Goal: Task Accomplishment & Management: Manage account settings

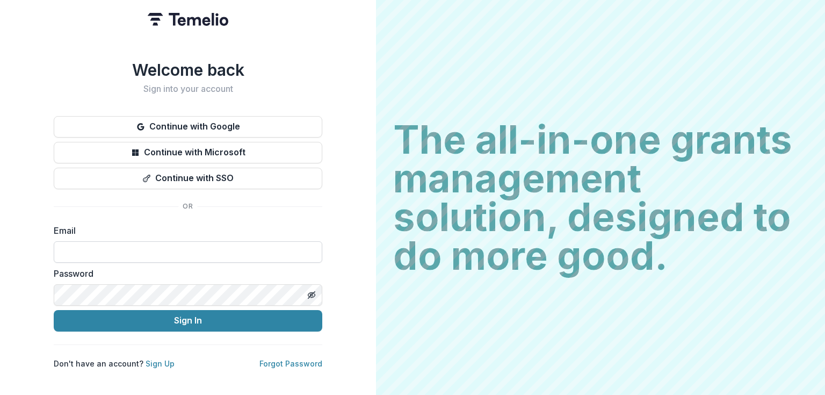
click at [176, 248] on input at bounding box center [188, 251] width 268 height 21
type input "**********"
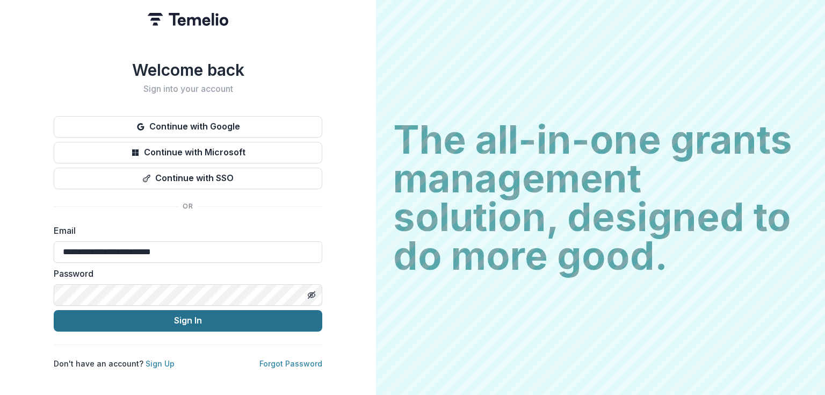
click at [176, 324] on button "Sign In" at bounding box center [188, 320] width 268 height 21
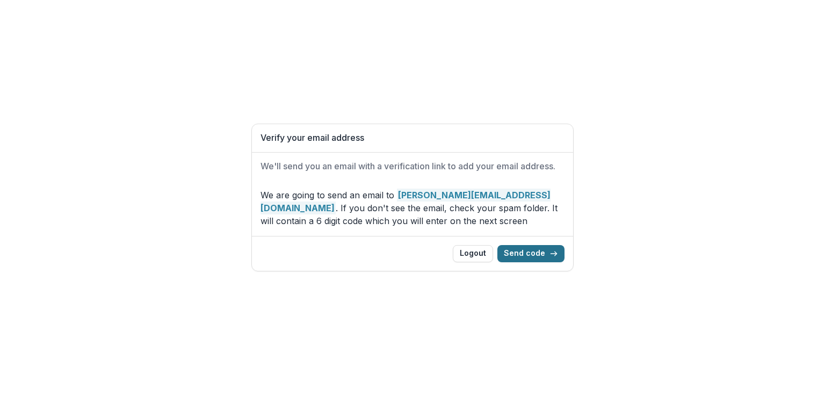
click at [519, 248] on button "Send code" at bounding box center [530, 253] width 67 height 17
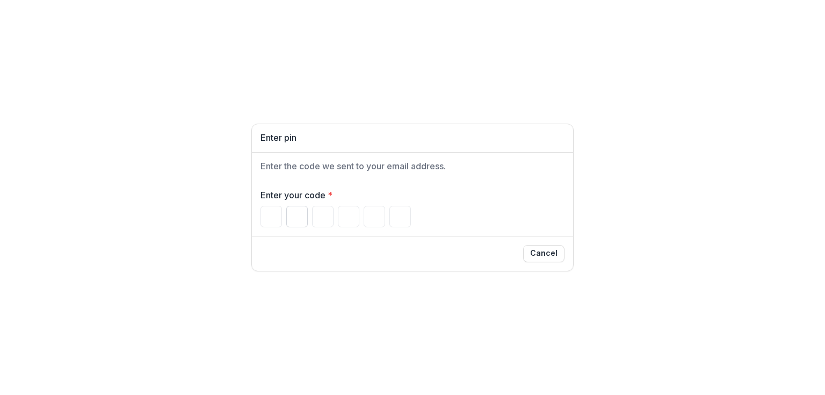
type input "*"
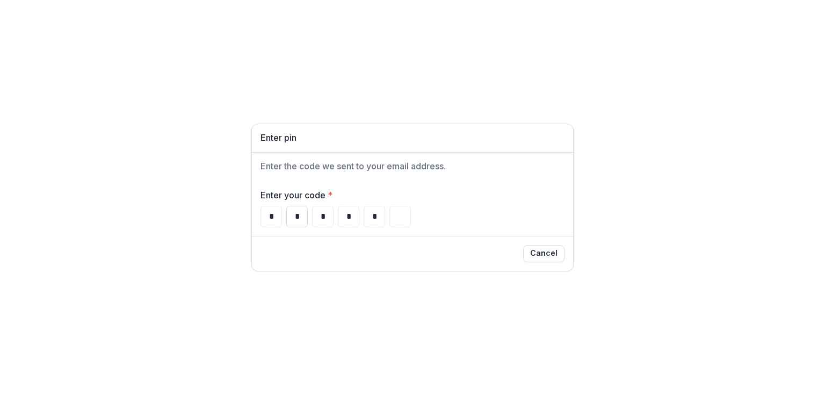
type input "*"
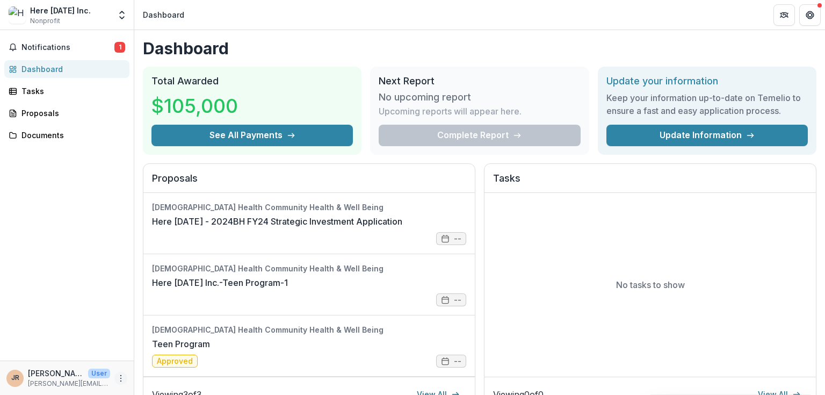
click at [119, 378] on icon "More" at bounding box center [121, 378] width 9 height 9
click at [166, 376] on button "Logout" at bounding box center [191, 373] width 115 height 18
